Goal: Information Seeking & Learning: Stay updated

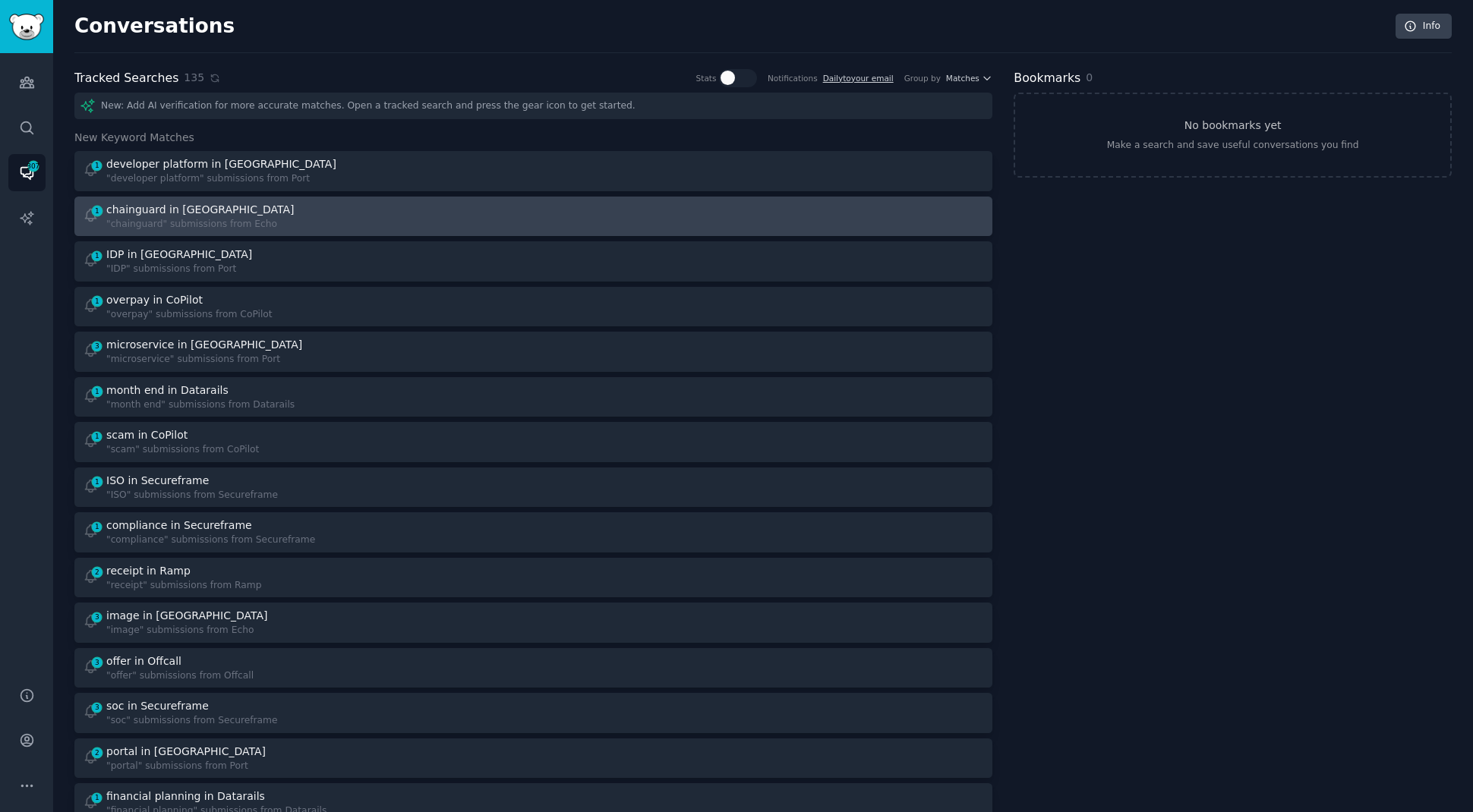
click at [319, 211] on div "1 chainguard in Echo "chainguard" submissions from Echo" at bounding box center [302, 217] width 441 height 30
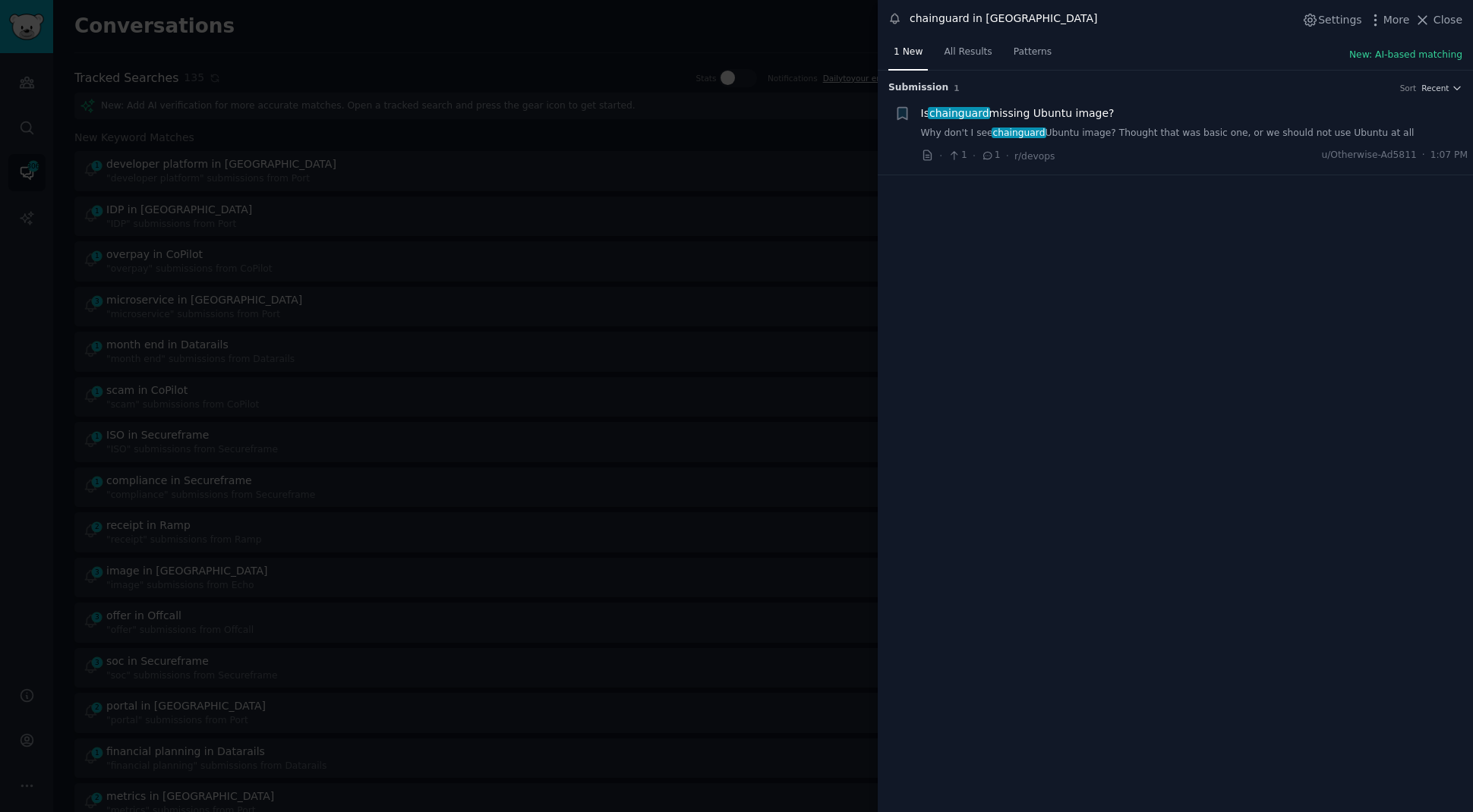
click at [1246, 134] on link "Why don't I see chainguard Ubuntu image? Thought that was basic one, or we shou…" at bounding box center [1195, 134] width 547 height 14
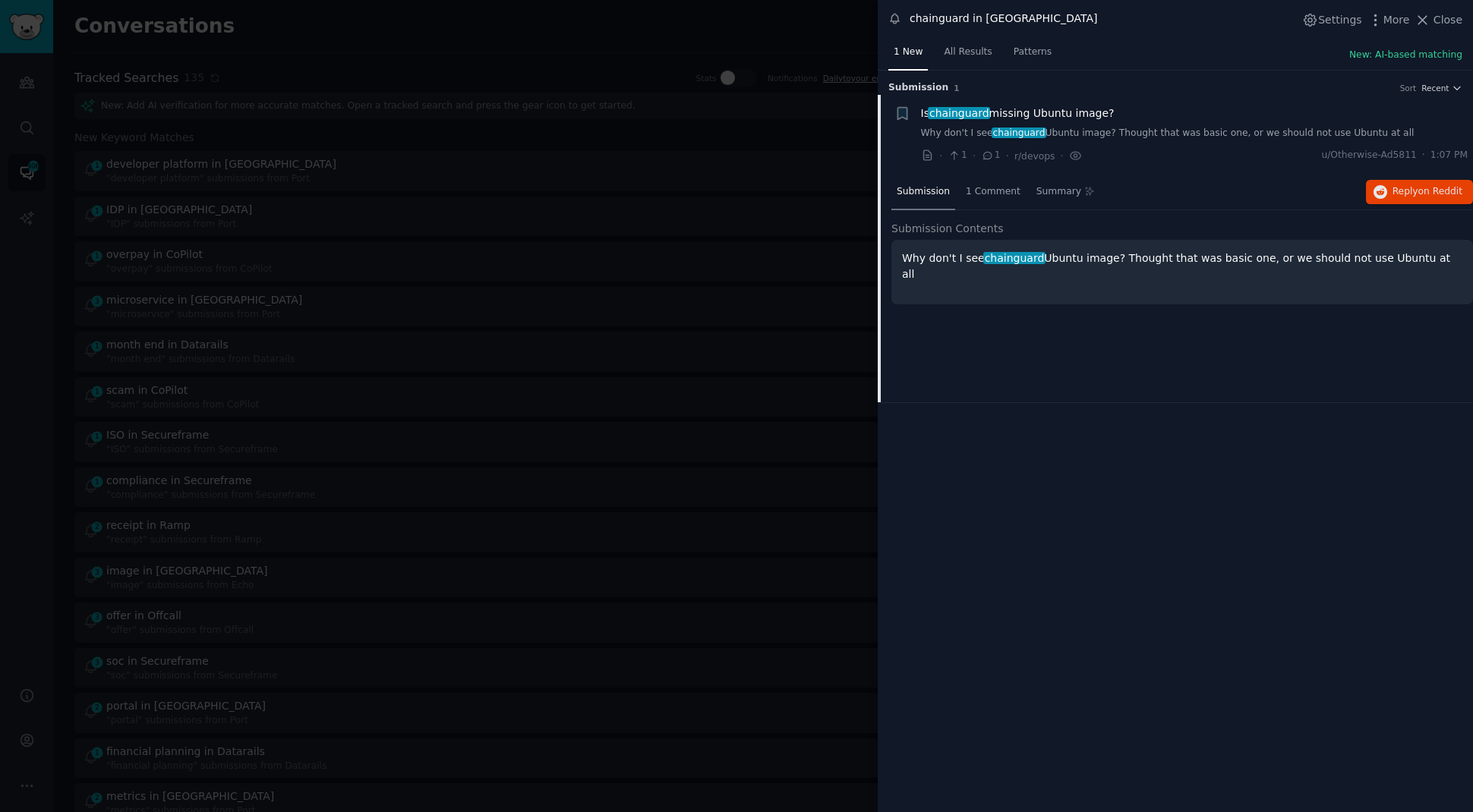
click at [522, 38] on div at bounding box center [736, 406] width 1473 height 812
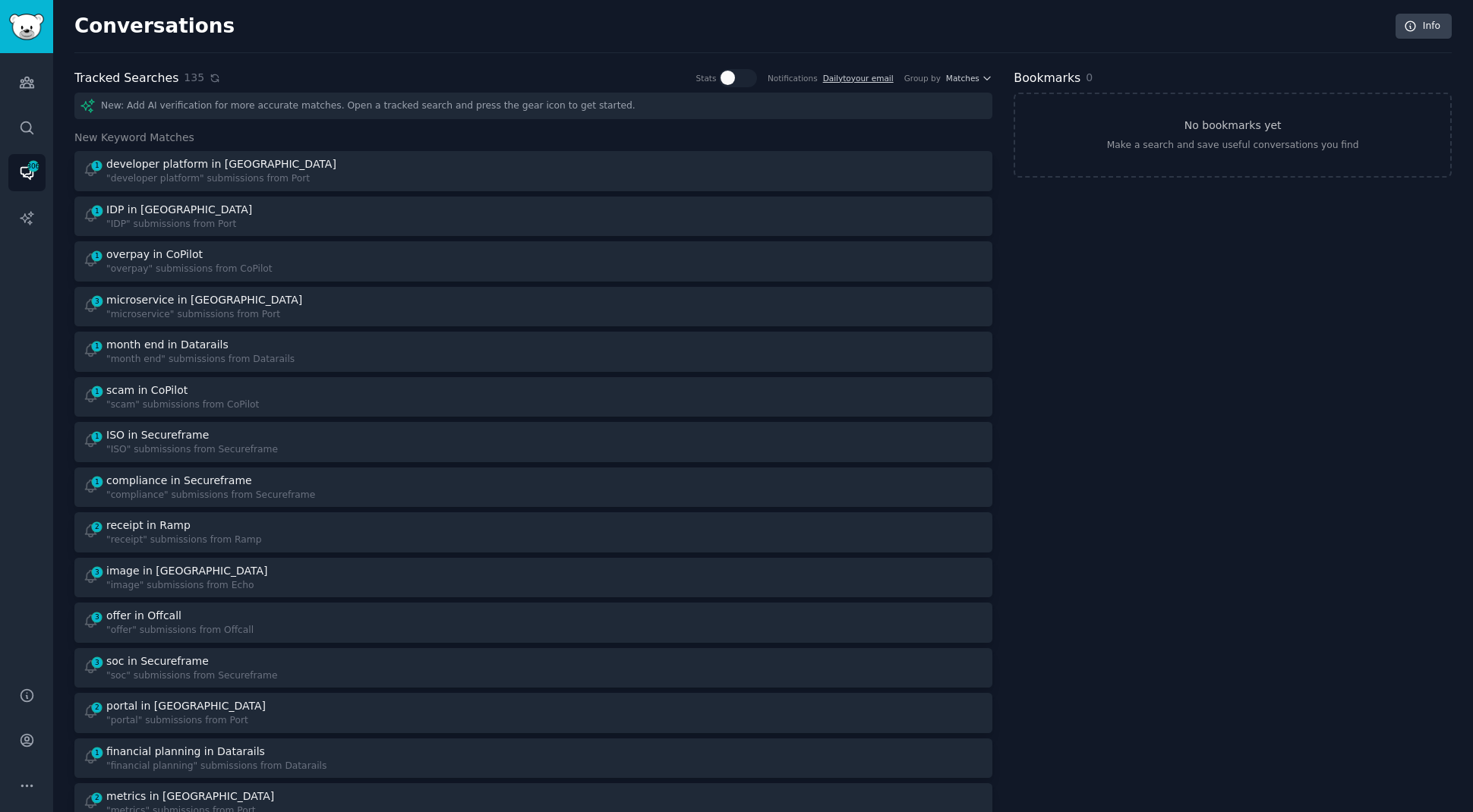
click at [210, 78] on icon at bounding box center [215, 78] width 11 height 11
